Goal: Find specific page/section: Find specific page/section

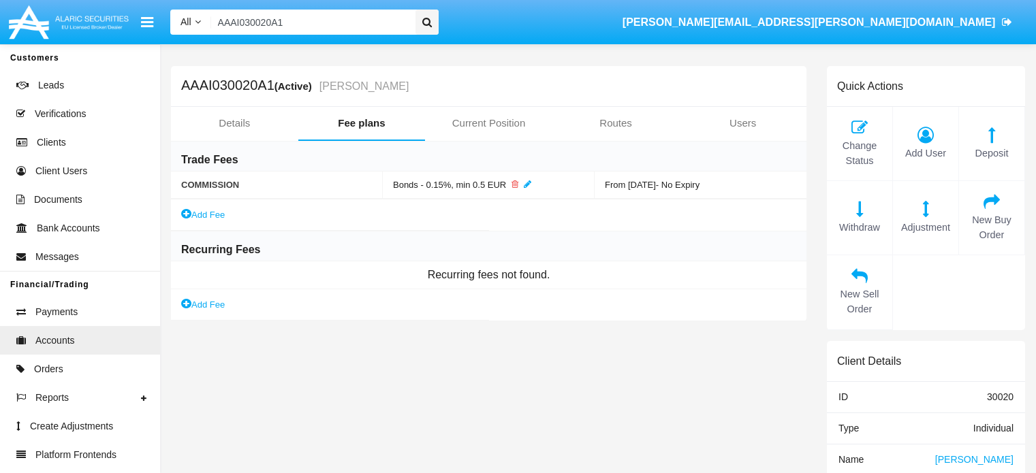
scroll to position [316, 0]
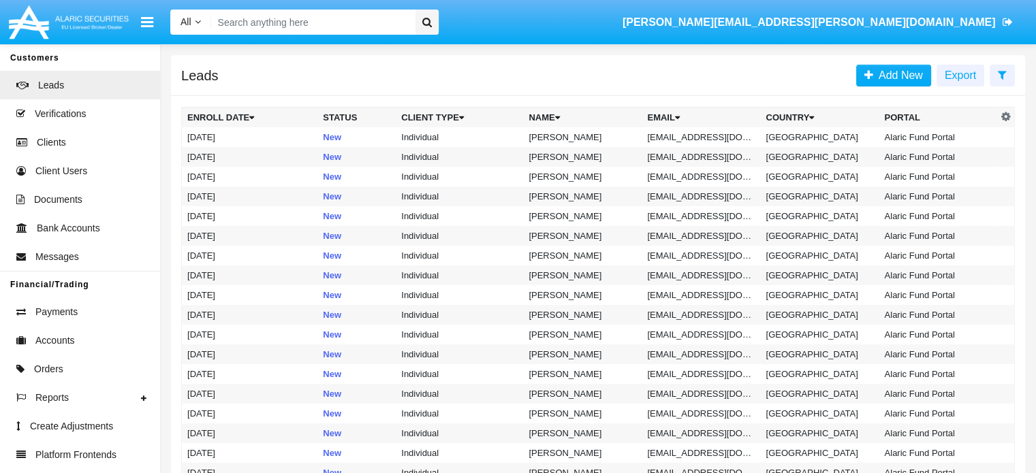
click at [300, 20] on input "Search" at bounding box center [310, 22] width 199 height 25
paste input "AAAI030087A1"
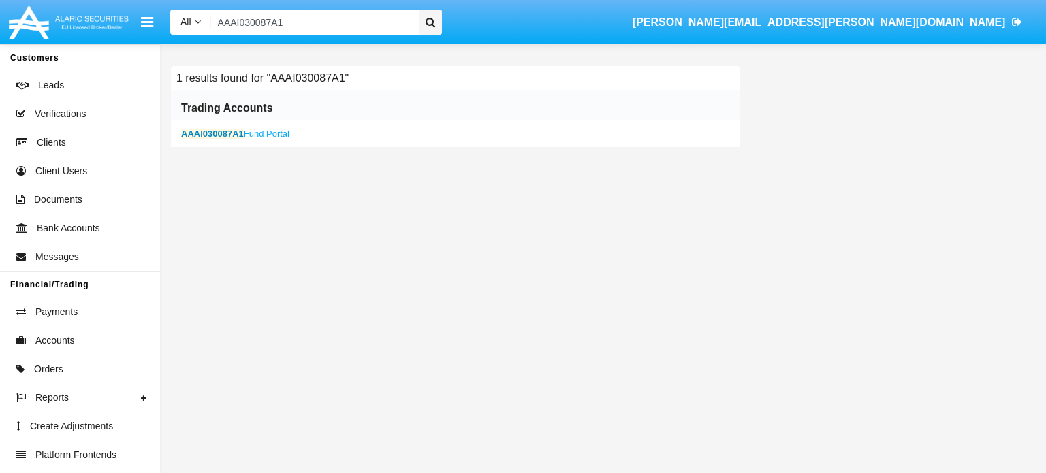
type input "AAAI030087A1"
click at [198, 130] on b "AAAI030087A1" at bounding box center [212, 134] width 63 height 10
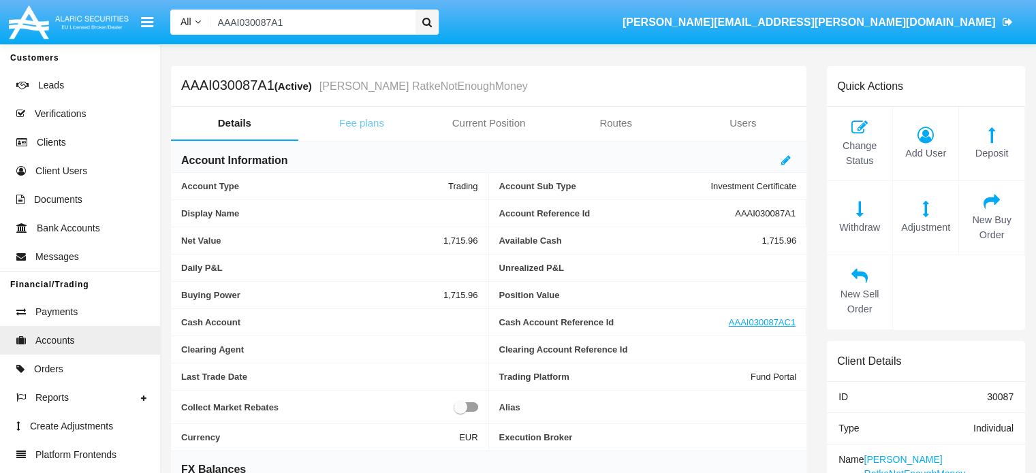
click at [359, 123] on link "Fee plans" at bounding box center [361, 123] width 127 height 33
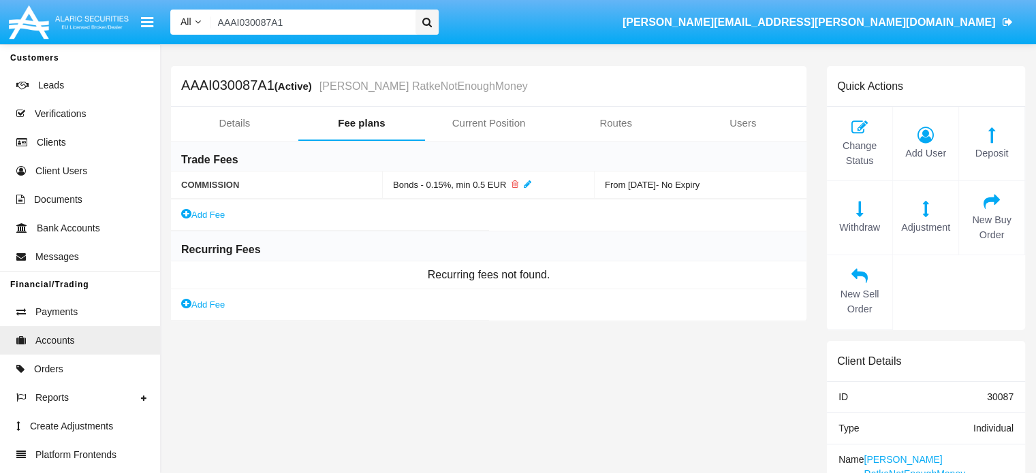
drag, startPoint x: 289, startPoint y: 24, endPoint x: 172, endPoint y: 5, distance: 118.6
click at [172, 5] on div "All All Name Email Account AAAI030087A1 oleksandr.shamray@alaricsecurities.com" at bounding box center [592, 22] width 865 height 38
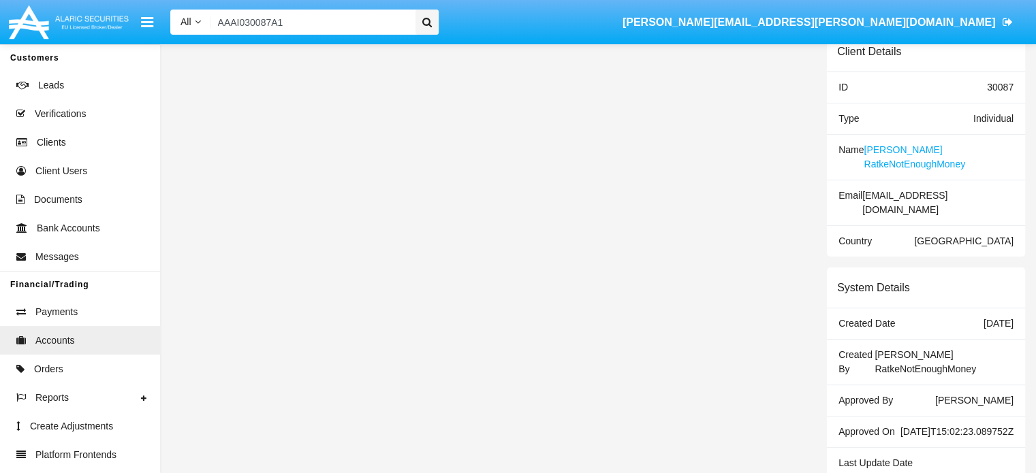
scroll to position [310, 0]
drag, startPoint x: 835, startPoint y: 381, endPoint x: 983, endPoint y: 402, distance: 149.3
click at [983, 416] on div "Approved On 2025-08-19T15:02:23.089752Z" at bounding box center [926, 431] width 198 height 31
copy div "Approved On 2025-08-19T15:02:23.089752Z"
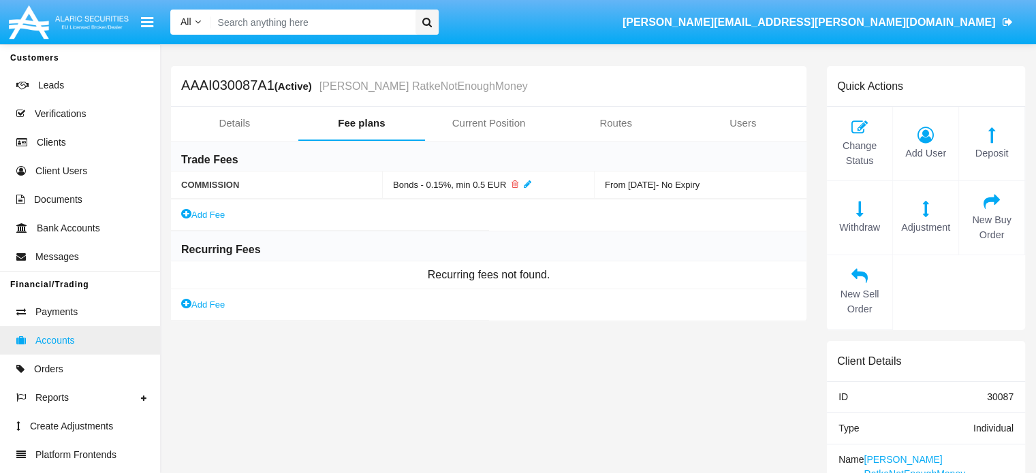
click at [51, 342] on span "Accounts" at bounding box center [54, 341] width 39 height 14
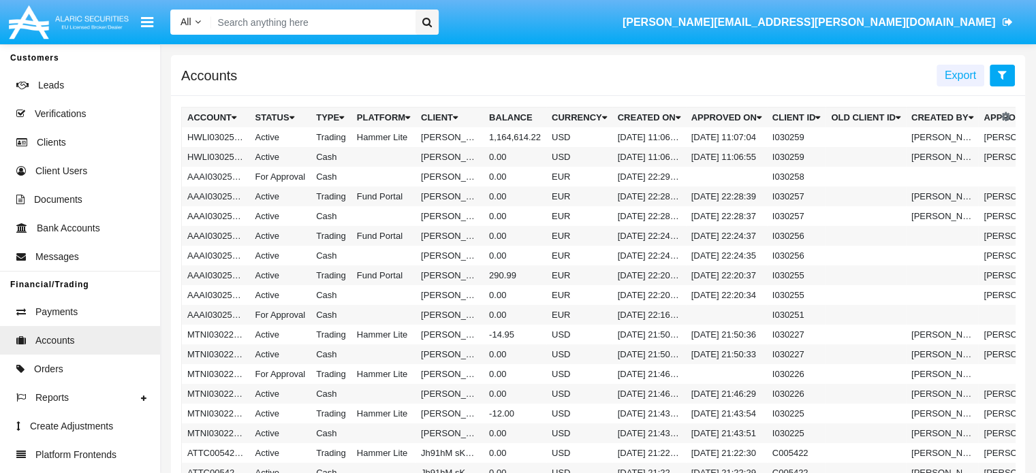
click at [999, 76] on icon at bounding box center [1001, 74] width 9 height 11
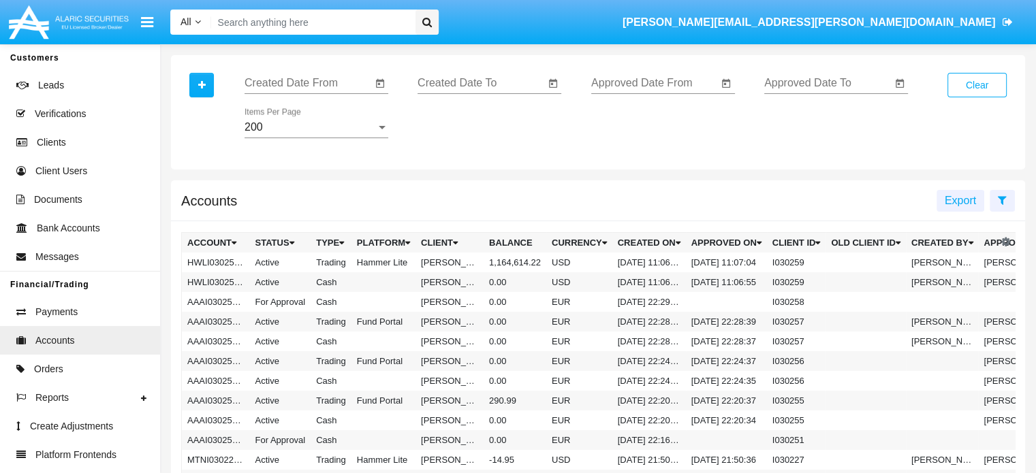
click at [547, 81] on icon "Open calendar" at bounding box center [552, 84] width 11 height 16
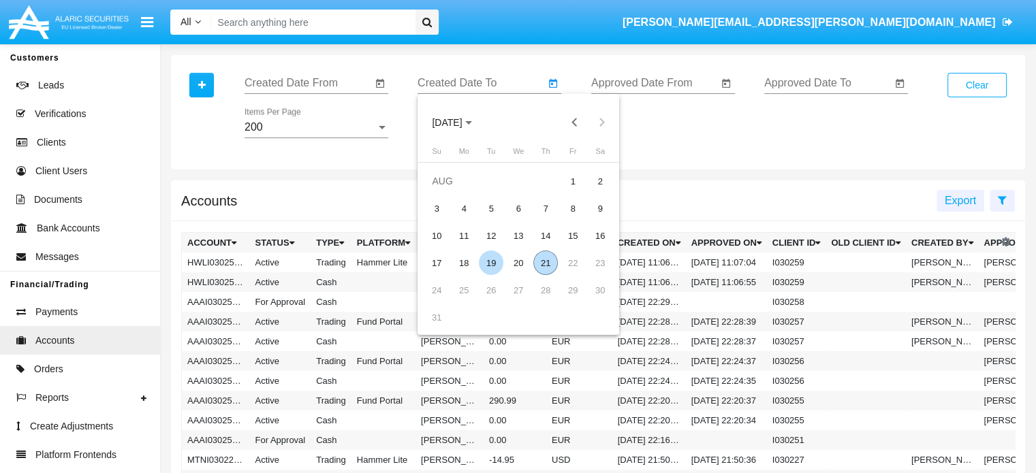
click at [491, 261] on div "19" at bounding box center [491, 263] width 25 height 25
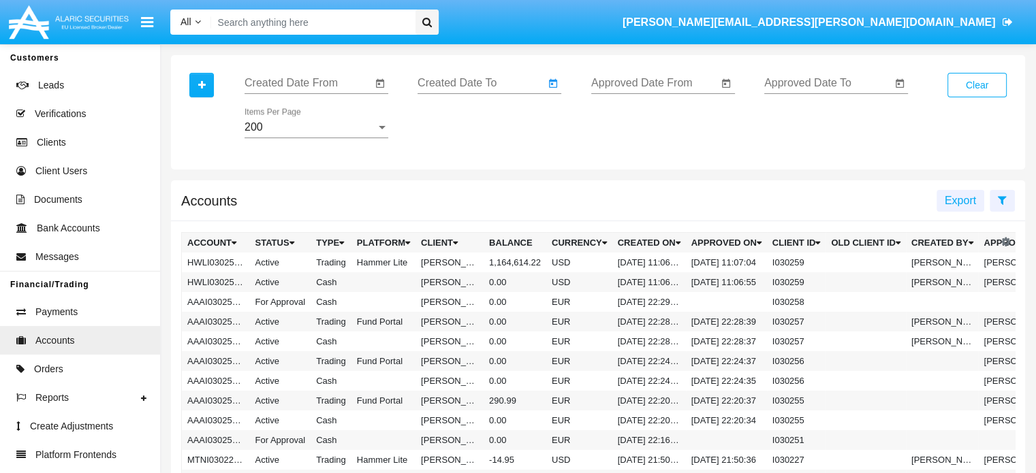
type input "[DATE]"
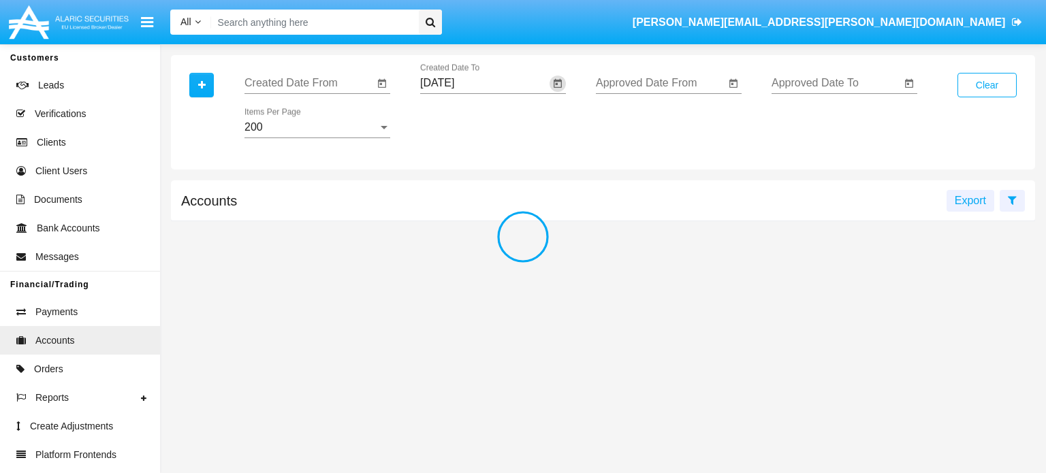
click at [382, 83] on div at bounding box center [523, 236] width 1046 height 473
click at [381, 84] on div at bounding box center [523, 236] width 1046 height 473
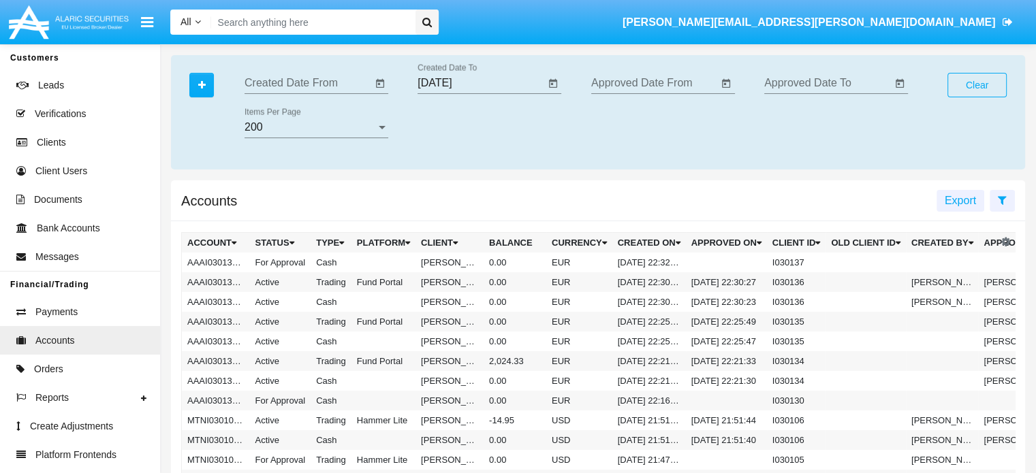
click at [381, 84] on icon "Open calendar" at bounding box center [379, 84] width 11 height 16
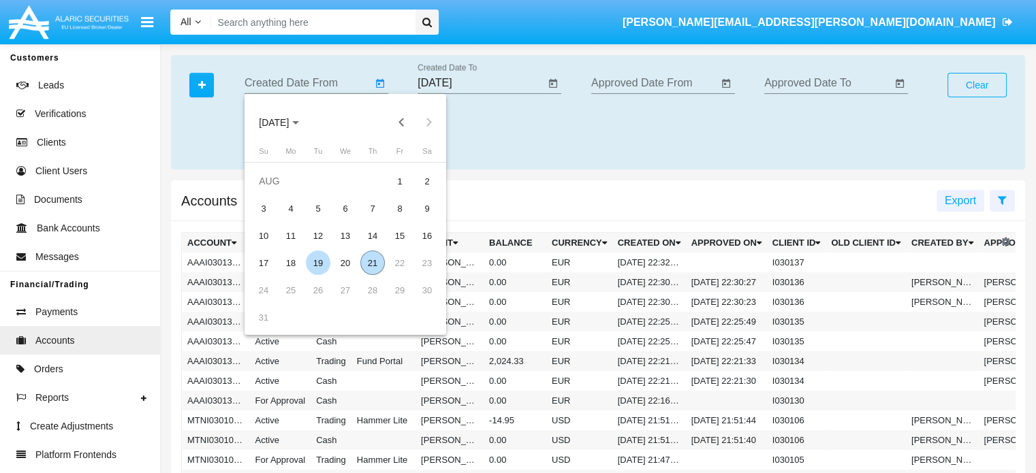
click at [314, 261] on div "19" at bounding box center [318, 263] width 25 height 25
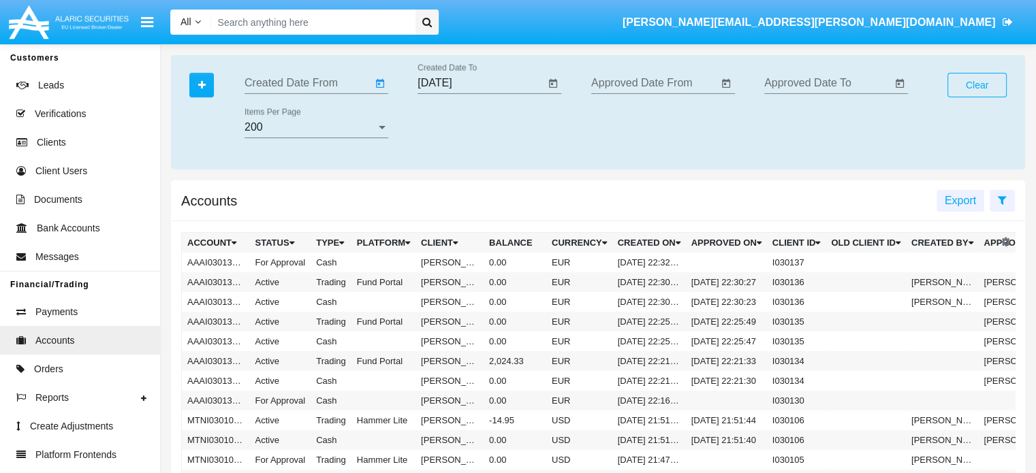
type input "[DATE]"
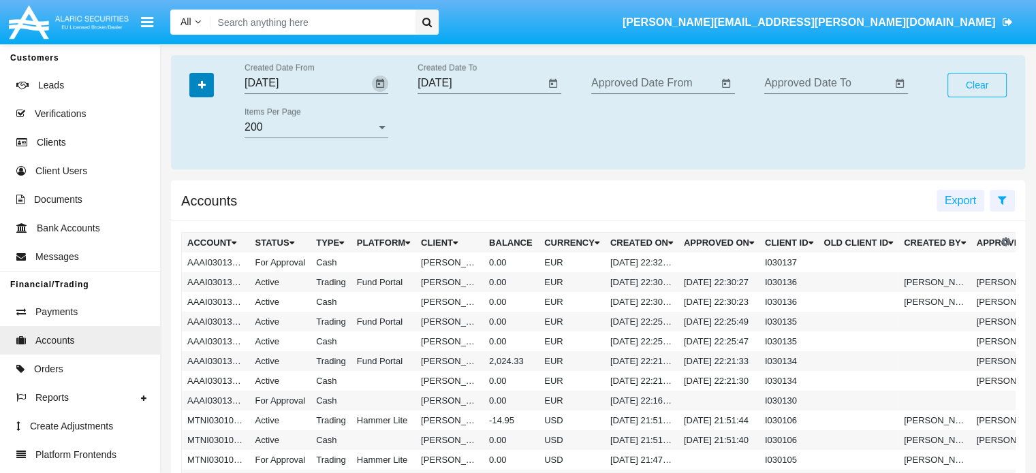
click at [202, 86] on icon "button" at bounding box center [201, 85] width 7 height 10
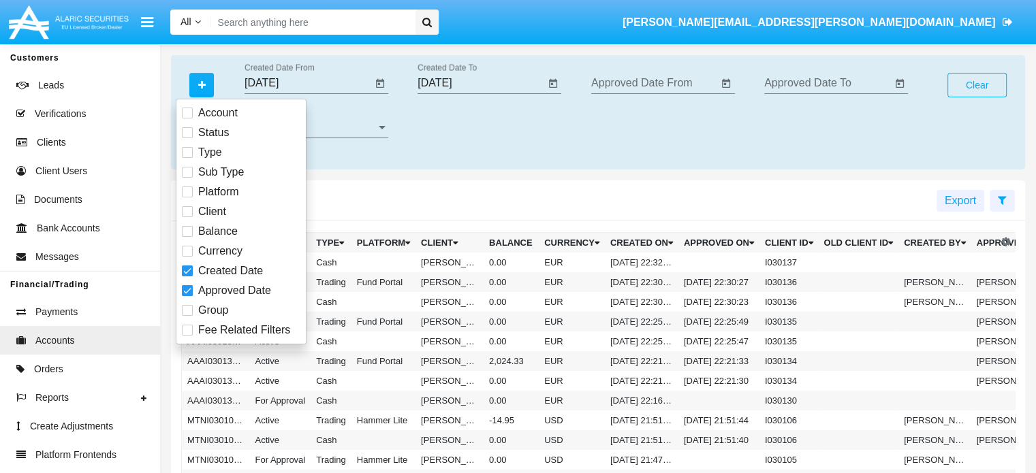
click at [185, 152] on span at bounding box center [187, 152] width 11 height 11
click at [187, 158] on input "Type" at bounding box center [187, 158] width 1 height 1
checkbox input "true"
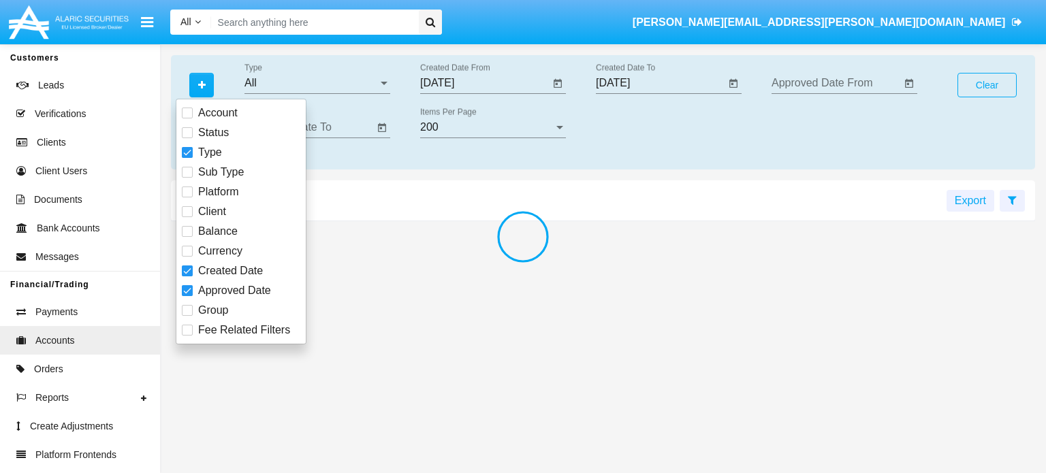
click at [186, 195] on div at bounding box center [523, 236] width 1046 height 473
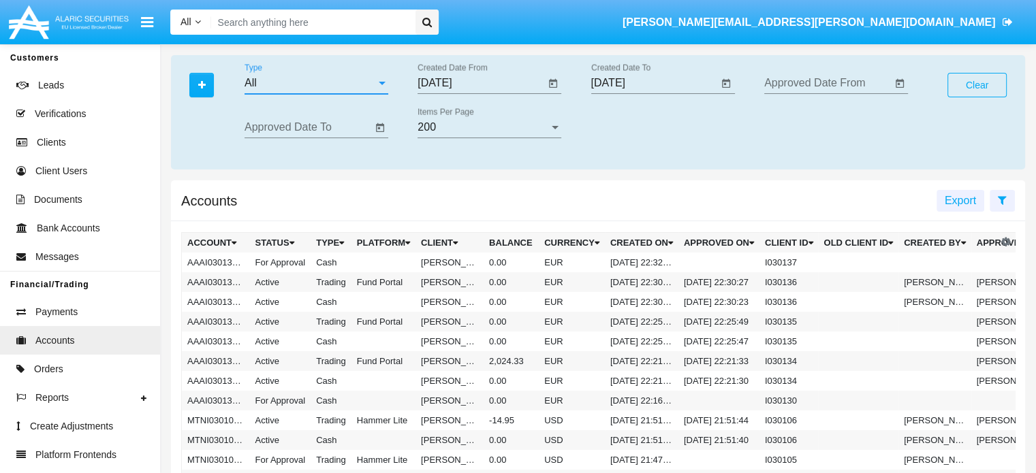
click at [344, 82] on div "All" at bounding box center [309, 83] width 131 height 12
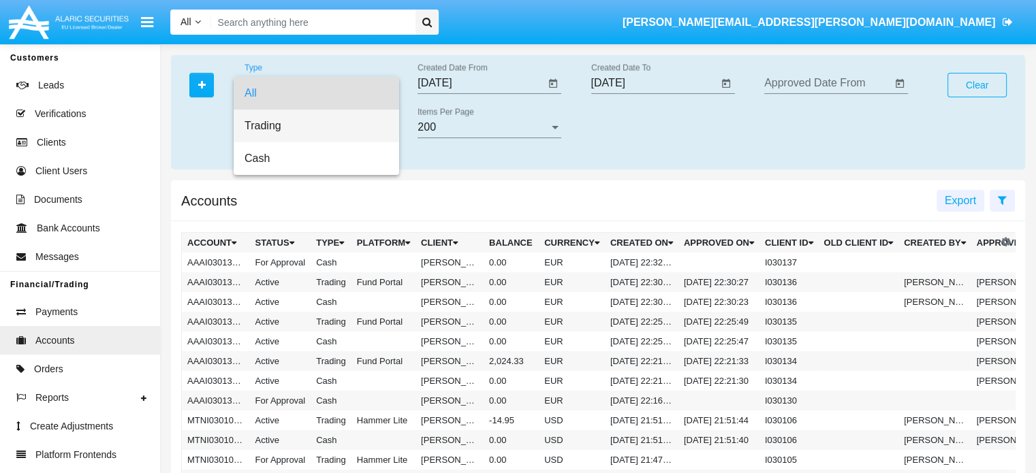
click at [286, 124] on span "Trading" at bounding box center [316, 126] width 144 height 33
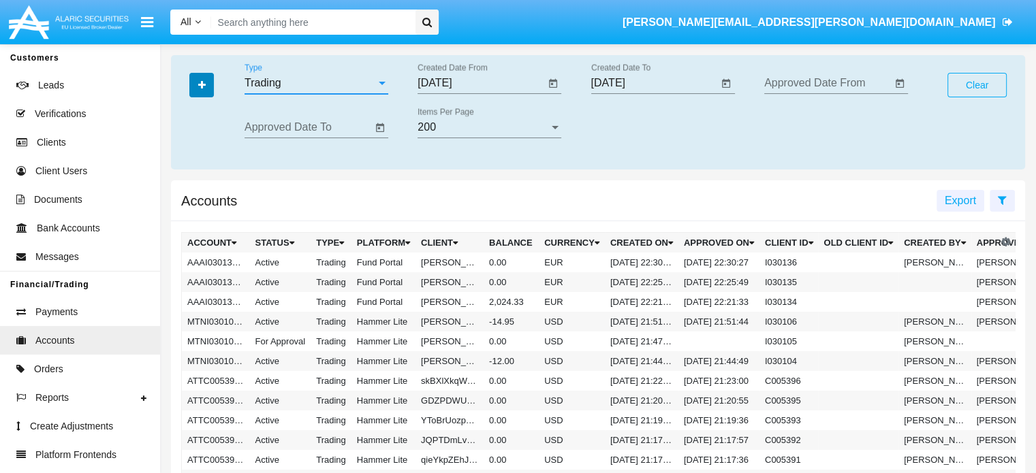
click at [199, 87] on icon "button" at bounding box center [201, 85] width 7 height 10
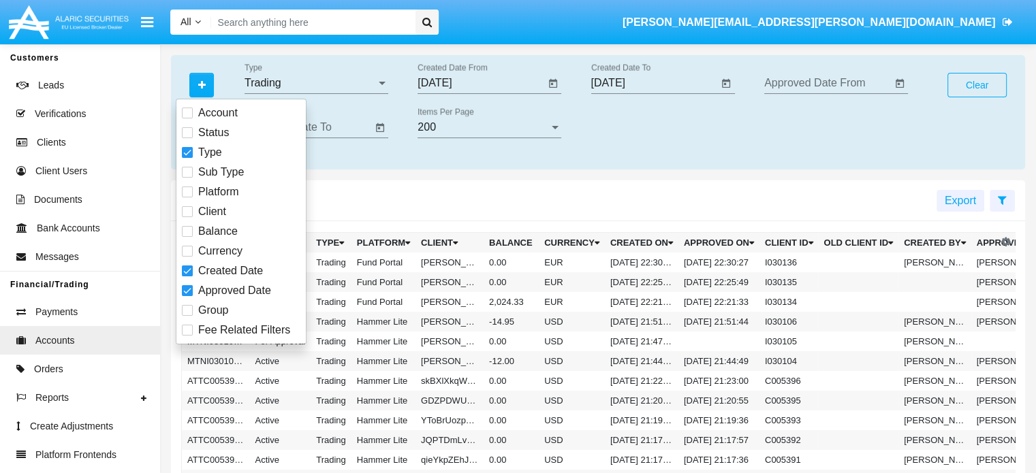
click at [191, 195] on span at bounding box center [187, 192] width 11 height 11
click at [187, 197] on input "Platform" at bounding box center [187, 197] width 1 height 1
checkbox input "true"
click at [557, 83] on div at bounding box center [554, 83] width 7 height 3
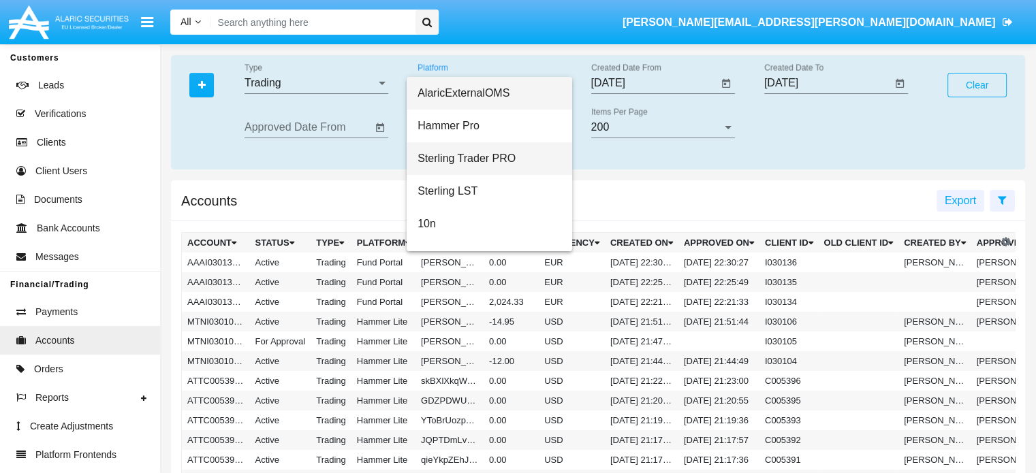
scroll to position [87, 0]
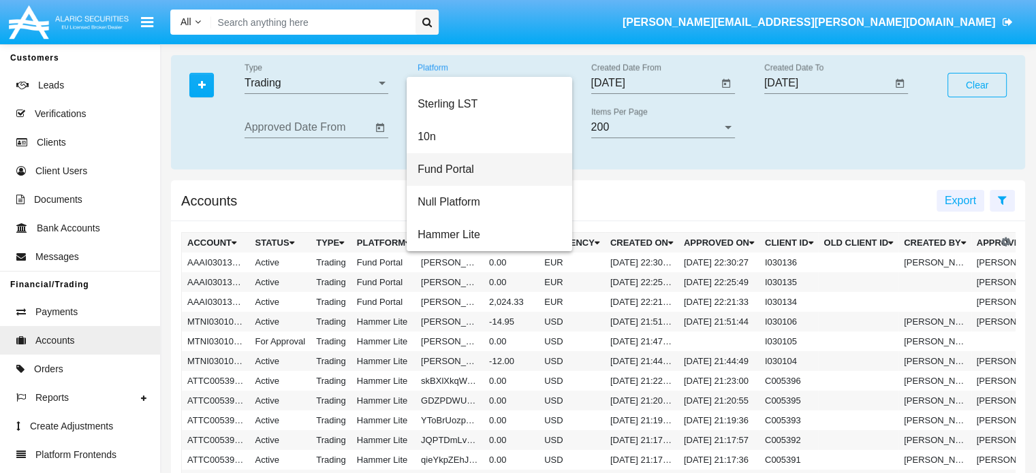
click at [451, 165] on span "Fund Portal" at bounding box center [489, 169] width 144 height 33
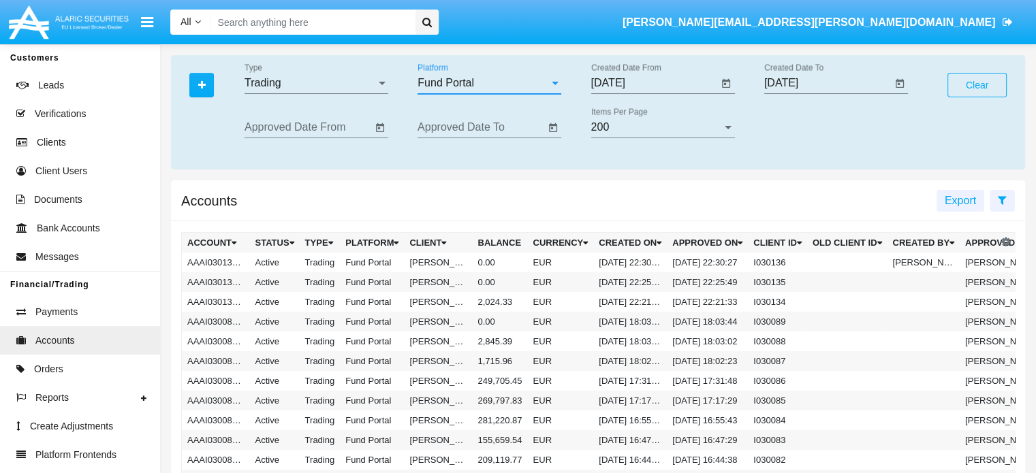
scroll to position [0, 0]
click at [200, 89] on icon "button" at bounding box center [201, 85] width 7 height 10
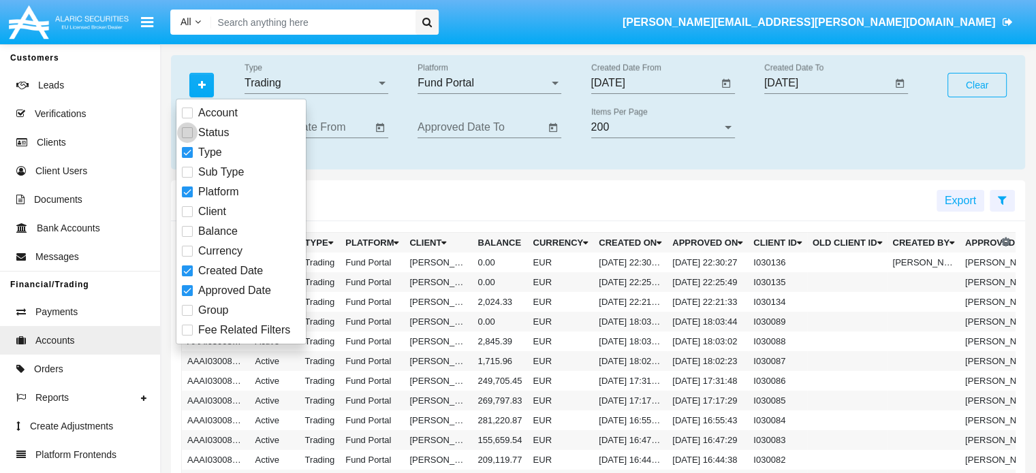
click at [189, 135] on span at bounding box center [187, 132] width 11 height 11
click at [187, 138] on input "Status" at bounding box center [187, 138] width 1 height 1
checkbox input "true"
click at [381, 84] on div at bounding box center [382, 83] width 12 height 12
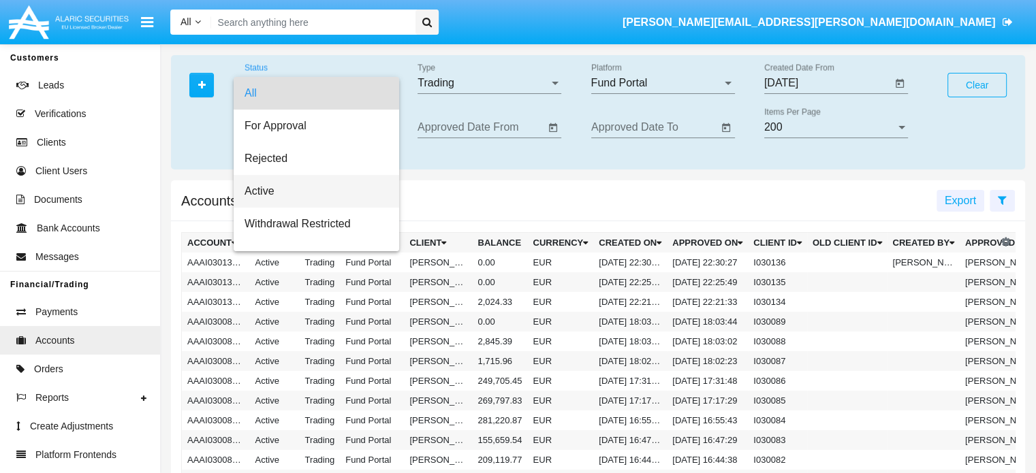
click at [259, 192] on span "Active" at bounding box center [316, 191] width 144 height 33
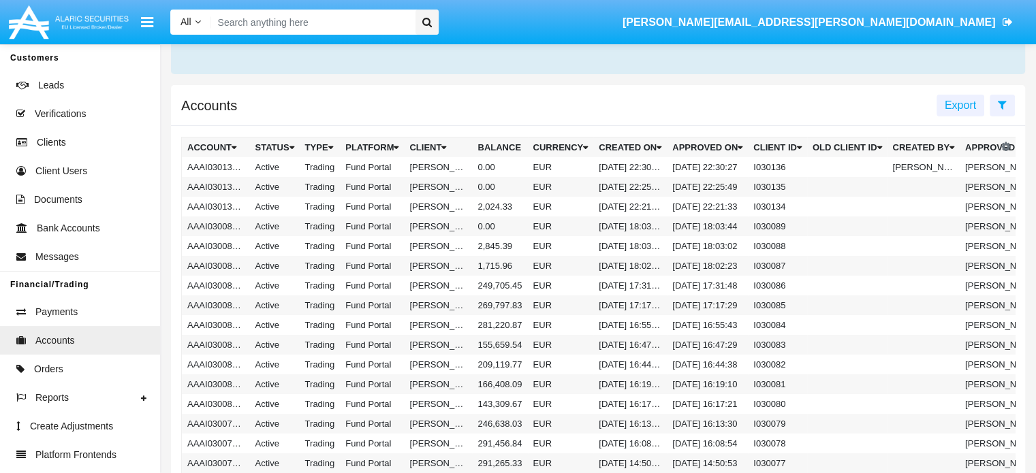
scroll to position [117, 0]
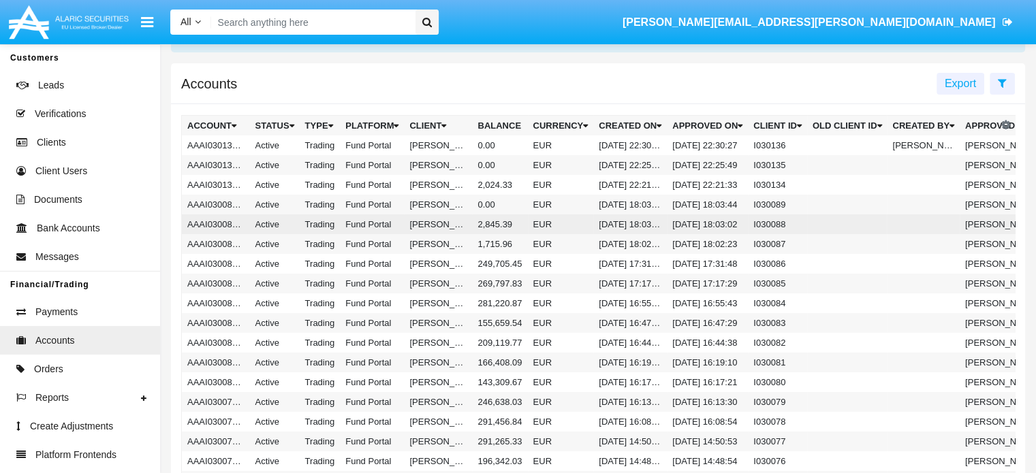
click at [385, 223] on td "Fund Portal" at bounding box center [372, 224] width 64 height 20
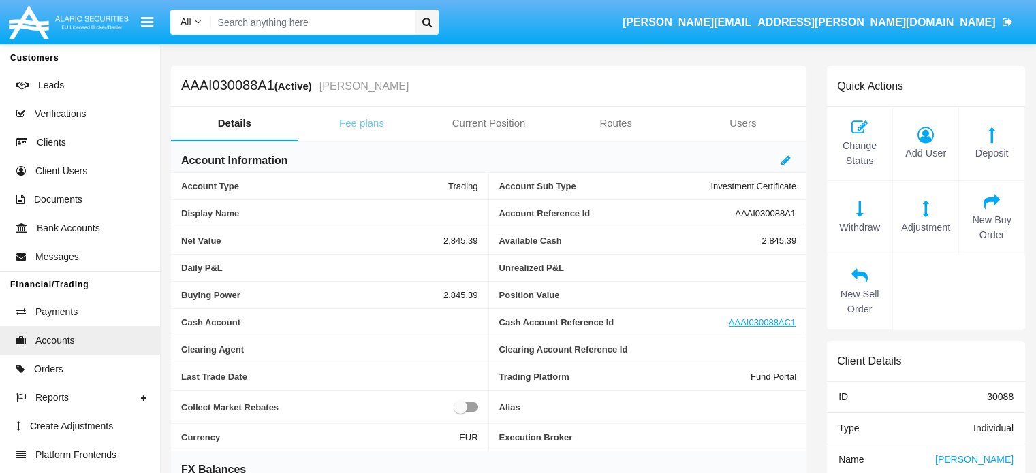
click at [360, 119] on link "Fee plans" at bounding box center [361, 123] width 127 height 33
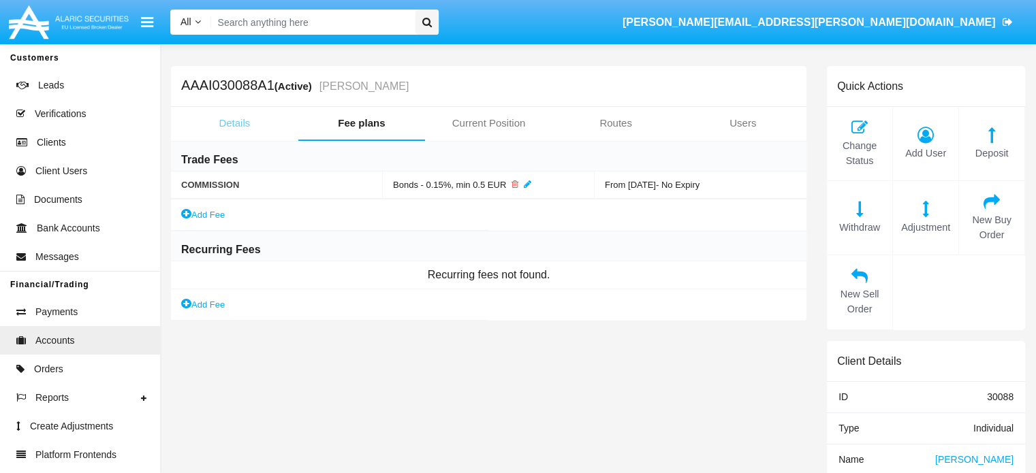
click at [231, 122] on link "Details" at bounding box center [234, 123] width 127 height 33
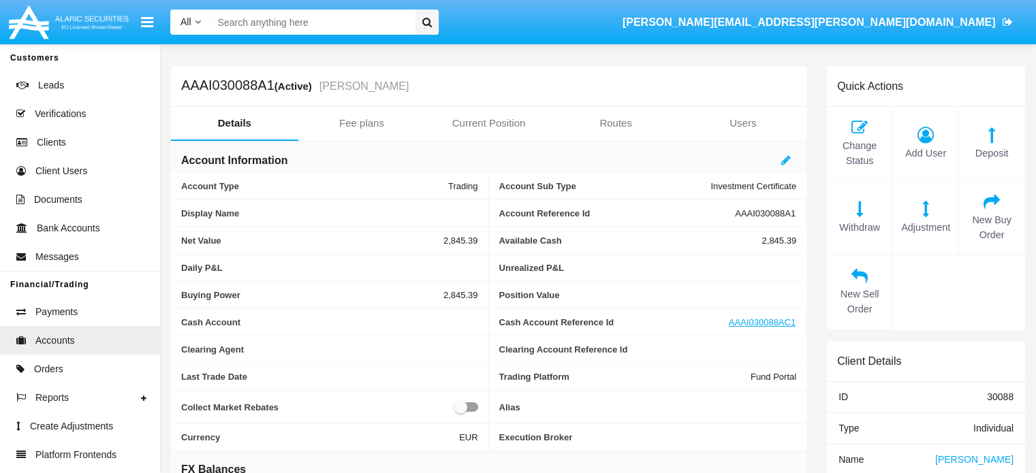
click at [219, 87] on h5 "AAAI030088A1 (Active) [PERSON_NAME]" at bounding box center [294, 86] width 227 height 16
copy h5 "AAAI030088A1"
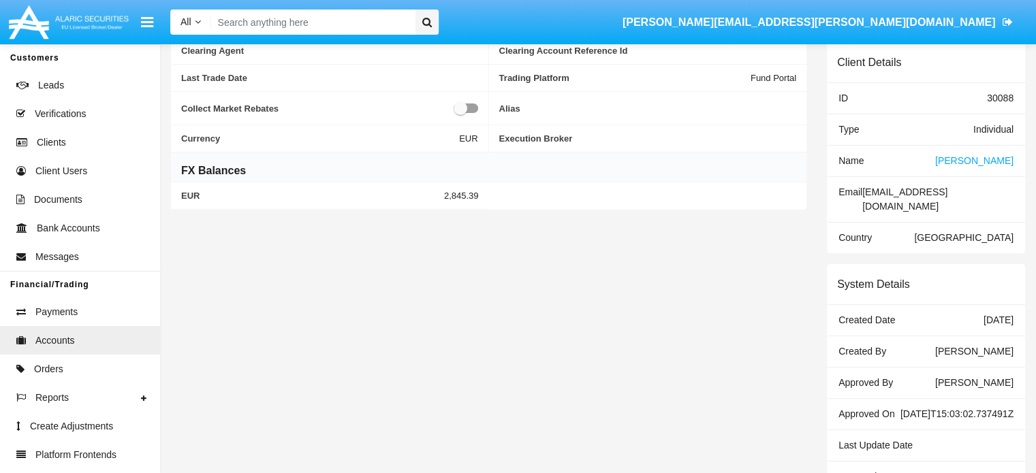
scroll to position [305, 0]
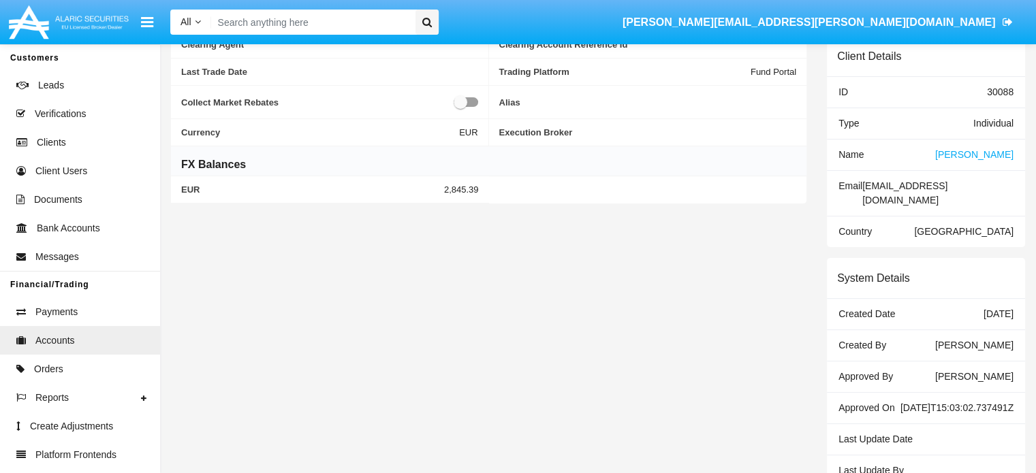
drag, startPoint x: 833, startPoint y: 389, endPoint x: 983, endPoint y: 413, distance: 151.8
click at [983, 413] on div "Approved On [DATE]T15:03:02.737491Z" at bounding box center [926, 408] width 198 height 31
copy div "Approved On [DATE]T15:03:02.737491Z"
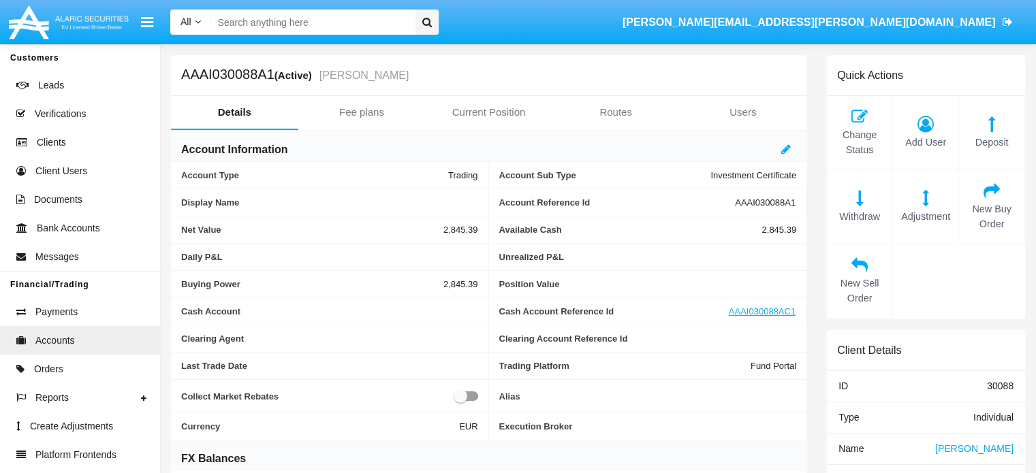
scroll to position [0, 0]
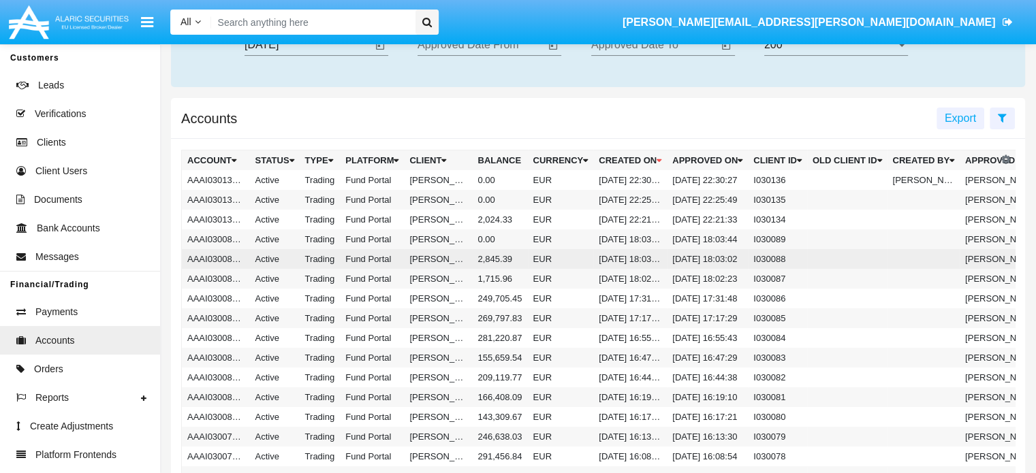
scroll to position [83, 0]
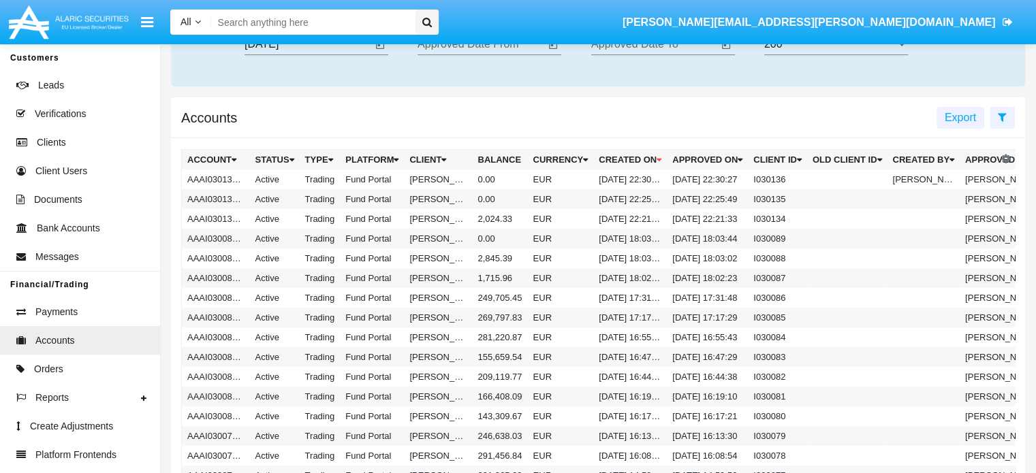
click at [281, 11] on input "Search" at bounding box center [310, 22] width 199 height 25
paste input "AAAI030021A1"
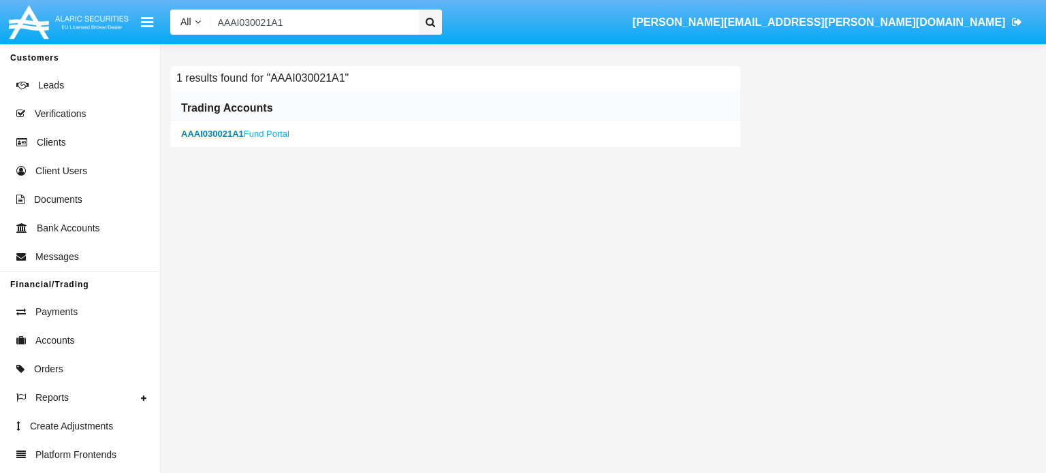
type input "AAAI030021A1"
click at [206, 132] on b "AAAI030021A1" at bounding box center [212, 134] width 63 height 10
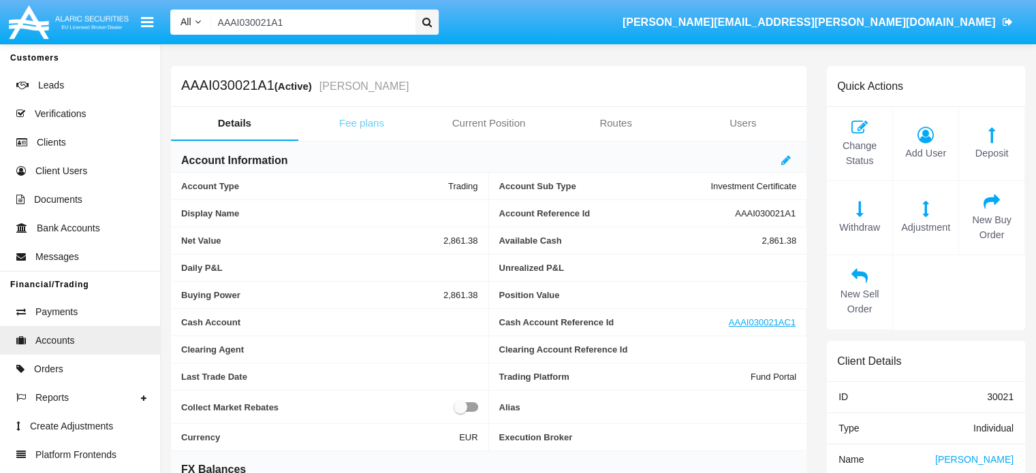
click at [351, 127] on link "Fee plans" at bounding box center [361, 123] width 127 height 33
